Goal: Use online tool/utility: Utilize a website feature to perform a specific function

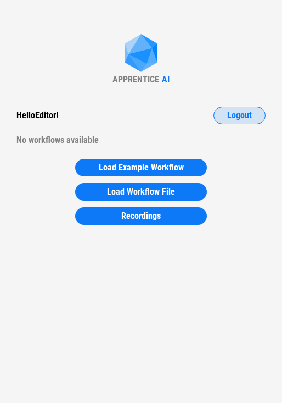
click at [228, 117] on span "Logout" at bounding box center [239, 115] width 25 height 9
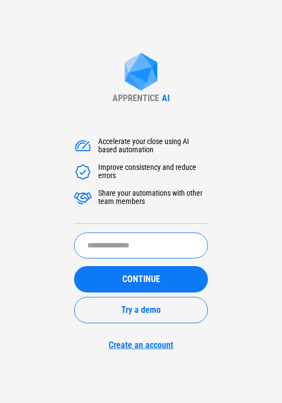
click at [147, 250] on input "text" at bounding box center [141, 245] width 134 height 26
type input "**********"
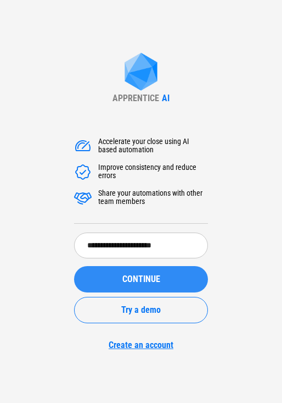
click at [146, 279] on span "CONTINUE" at bounding box center [141, 279] width 38 height 9
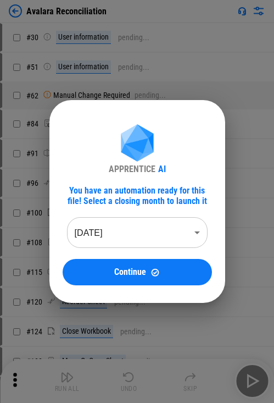
click at [135, 231] on body "Avalara Reconciliation # 30 User information pending... # 51 User information p…" at bounding box center [137, 201] width 274 height 403
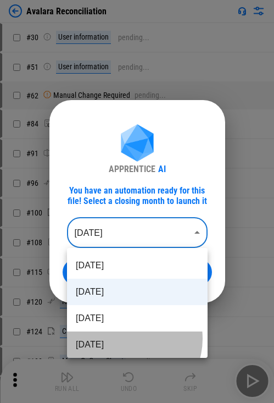
click at [127, 338] on li "May 2025" at bounding box center [137, 344] width 141 height 26
type input "********"
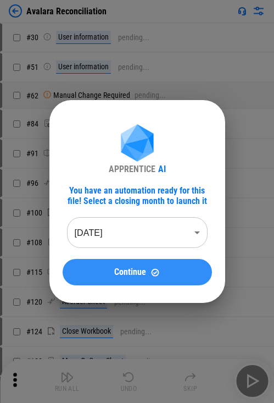
click at [124, 273] on span "Continue" at bounding box center [130, 271] width 32 height 9
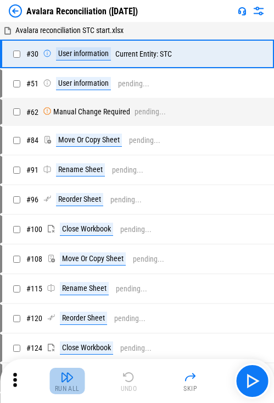
click at [69, 373] on img "button" at bounding box center [66, 376] width 13 height 13
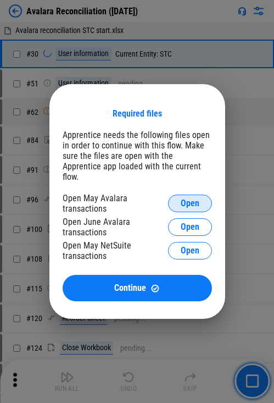
click at [193, 199] on span "Open" at bounding box center [190, 203] width 19 height 9
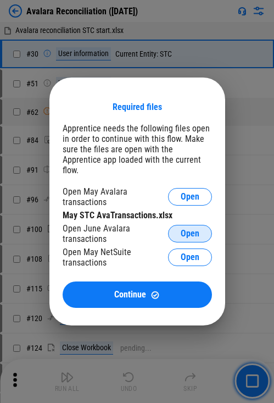
click at [190, 229] on span "Open" at bounding box center [190, 233] width 19 height 9
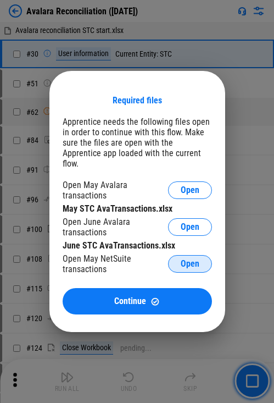
click at [192, 259] on span "Open" at bounding box center [190, 263] width 19 height 9
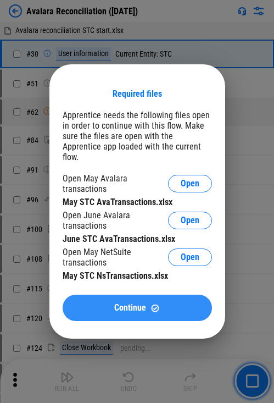
click at [163, 303] on div "Continue" at bounding box center [137, 307] width 123 height 9
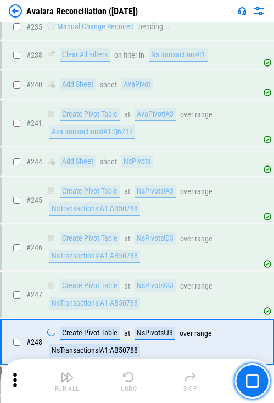
scroll to position [1720, 0]
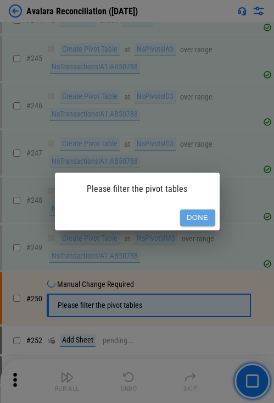
click at [193, 214] on button "Done" at bounding box center [197, 217] width 35 height 17
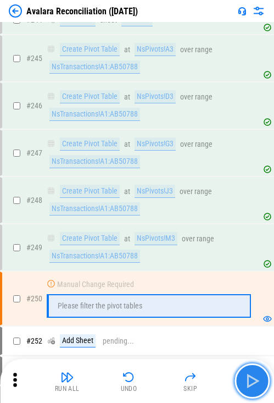
click at [257, 383] on img "button" at bounding box center [252, 381] width 18 height 18
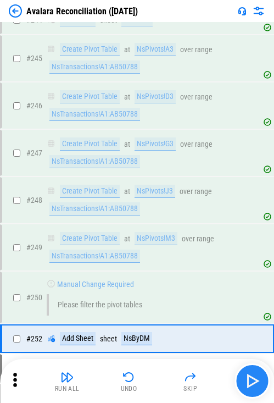
scroll to position [1858, 0]
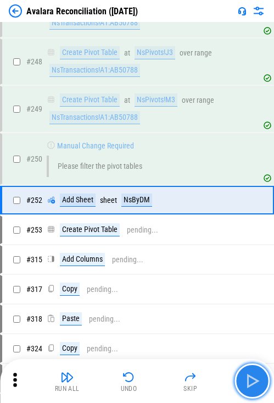
click at [257, 383] on img "button" at bounding box center [252, 381] width 18 height 18
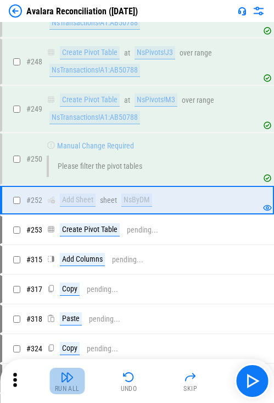
click at [71, 375] on img "button" at bounding box center [66, 376] width 13 height 13
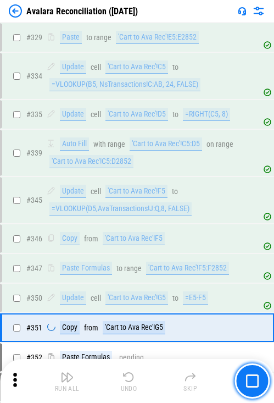
scroll to position [2450, 0]
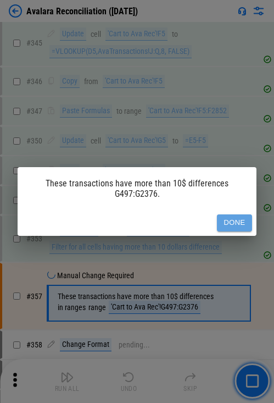
click at [234, 220] on button "Done" at bounding box center [234, 222] width 35 height 17
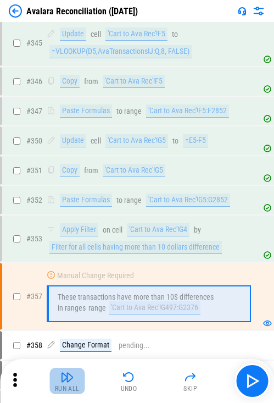
click at [72, 378] on img "button" at bounding box center [66, 376] width 13 height 13
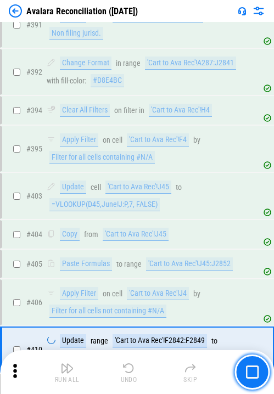
scroll to position [3546, 0]
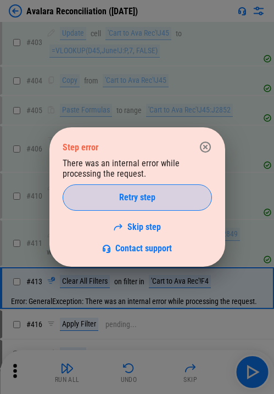
click at [157, 199] on div "Retry step" at bounding box center [137, 197] width 122 height 9
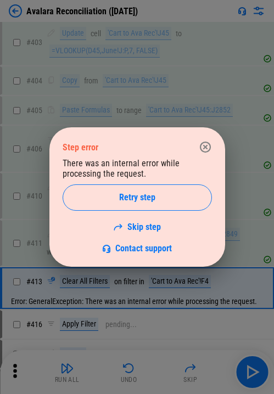
click at [157, 199] on div "Retry step" at bounding box center [137, 197] width 122 height 9
click at [205, 147] on icon "button" at bounding box center [204, 147] width 11 height 11
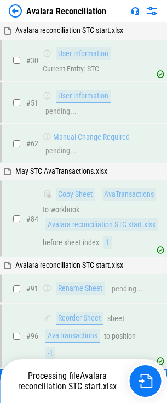
scroll to position [191, 0]
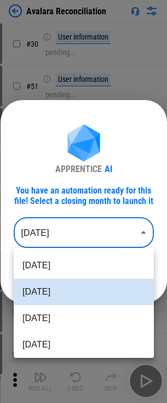
click at [56, 229] on body "Avalara Reconciliation # 30 User information pending... # 51 User information p…" at bounding box center [83, 201] width 167 height 403
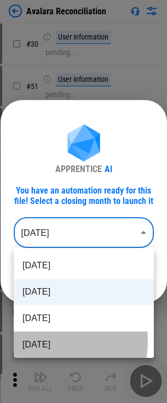
click at [46, 341] on li "May 2025" at bounding box center [84, 344] width 141 height 26
type input "********"
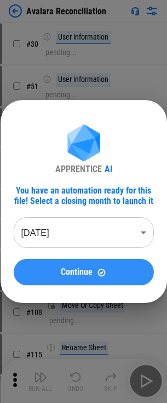
click at [59, 277] on button "Continue" at bounding box center [84, 272] width 141 height 26
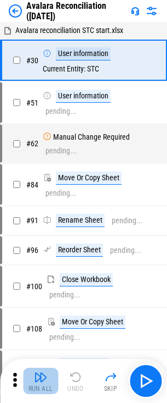
click at [43, 378] on img "button" at bounding box center [40, 376] width 13 height 13
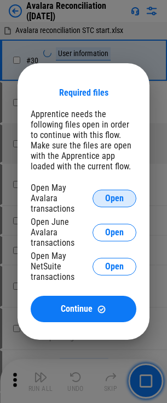
click at [108, 198] on span "Open" at bounding box center [114, 198] width 19 height 9
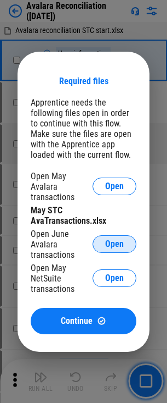
click at [124, 241] on button "Open" at bounding box center [115, 244] width 44 height 18
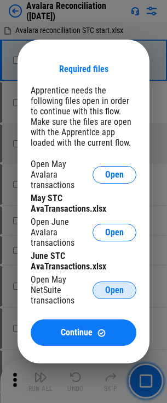
click at [110, 287] on span "Open" at bounding box center [114, 290] width 19 height 9
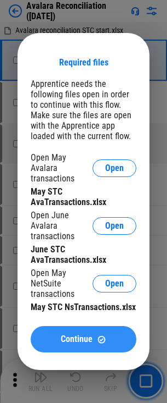
click at [73, 334] on span "Continue" at bounding box center [77, 338] width 32 height 9
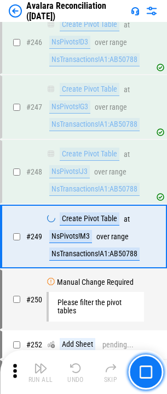
scroll to position [2797, 0]
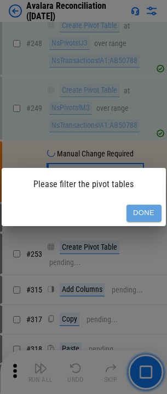
click at [138, 209] on button "Done" at bounding box center [144, 213] width 35 height 17
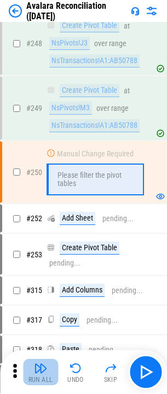
click at [44, 373] on img "button" at bounding box center [40, 368] width 13 height 13
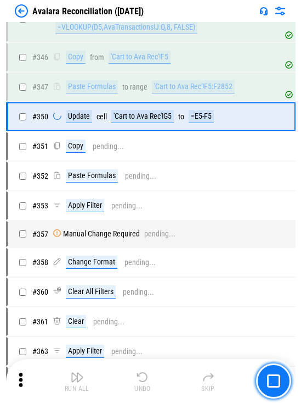
scroll to position [2369, 0]
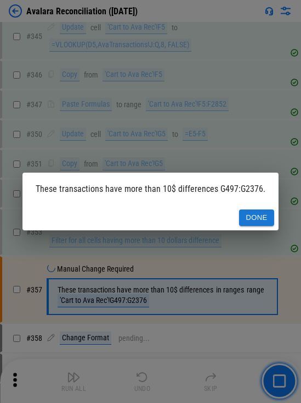
click at [175, 214] on button "Done" at bounding box center [256, 217] width 35 height 17
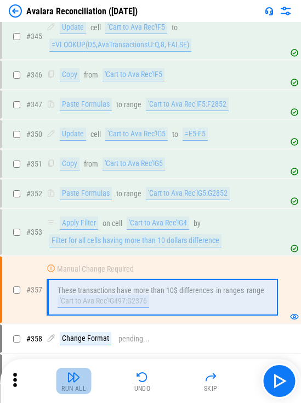
click at [73, 383] on img "button" at bounding box center [74, 376] width 13 height 13
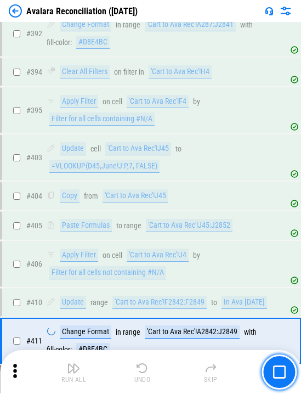
scroll to position [3453, 0]
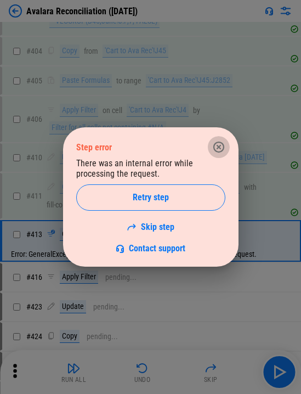
click at [175, 146] on icon "button" at bounding box center [218, 147] width 11 height 11
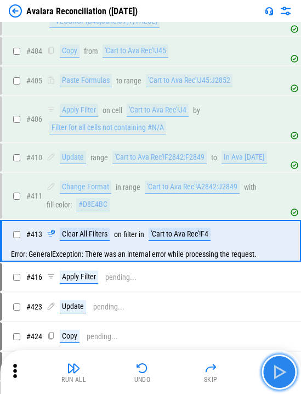
click at [175, 366] on img "button" at bounding box center [280, 373] width 18 height 18
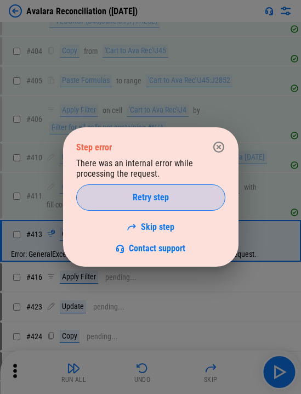
click at [175, 198] on div "Retry step" at bounding box center [151, 197] width 122 height 9
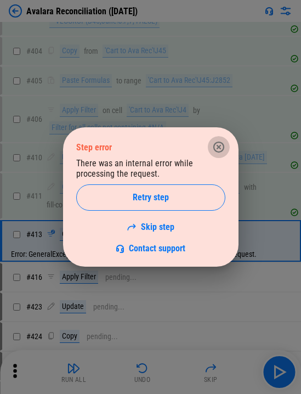
click at [175, 145] on icon "button" at bounding box center [219, 147] width 13 height 13
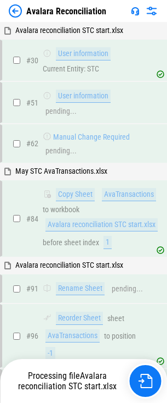
scroll to position [478, 0]
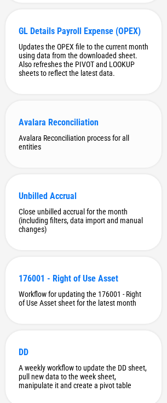
click at [63, 127] on div "Avalara Reconciliation" at bounding box center [84, 122] width 130 height 10
